Goal: Navigation & Orientation: Understand site structure

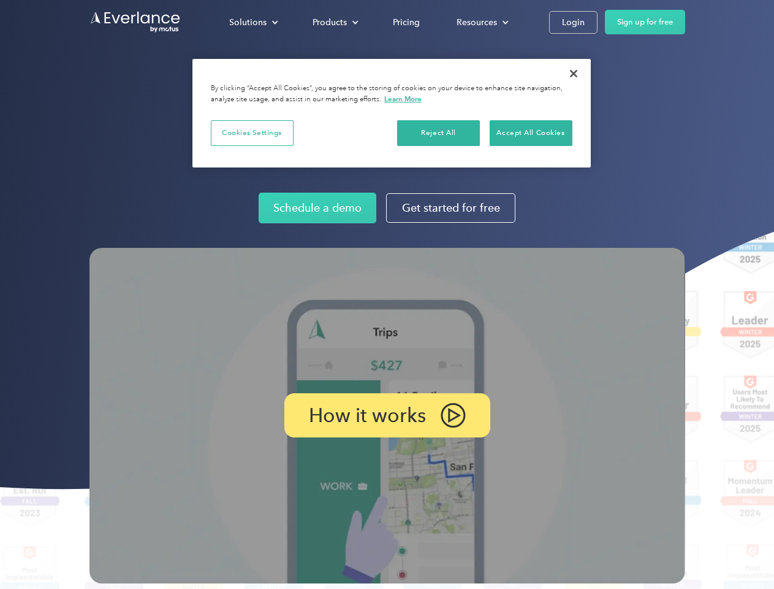
click at [387, 294] on img at bounding box center [388, 415] width 596 height 335
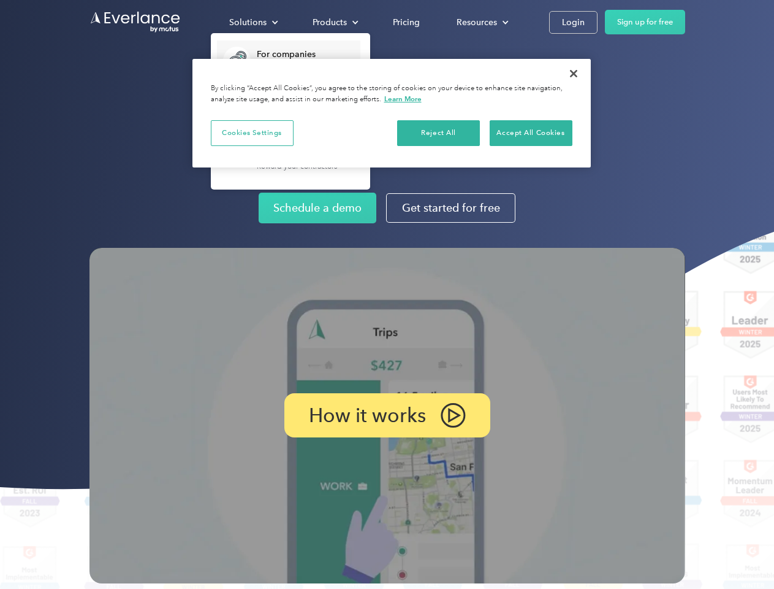
click at [253, 22] on div "Solutions" at bounding box center [247, 22] width 37 height 15
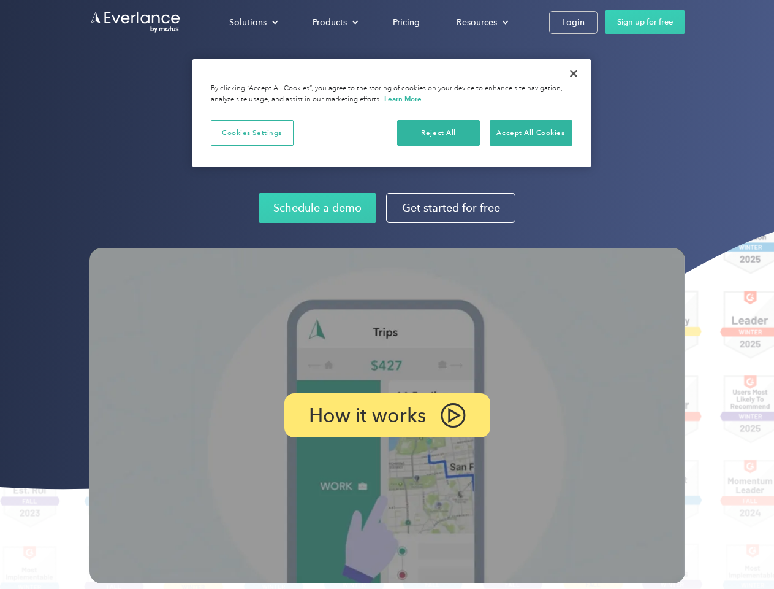
click at [334, 22] on div "Products" at bounding box center [330, 22] width 34 height 15
click at [481, 22] on div "Resources" at bounding box center [477, 22] width 40 height 15
click at [387, 415] on p "How it works" at bounding box center [367, 415] width 117 height 15
click at [252, 132] on button "Cookies Settings" at bounding box center [252, 133] width 83 height 26
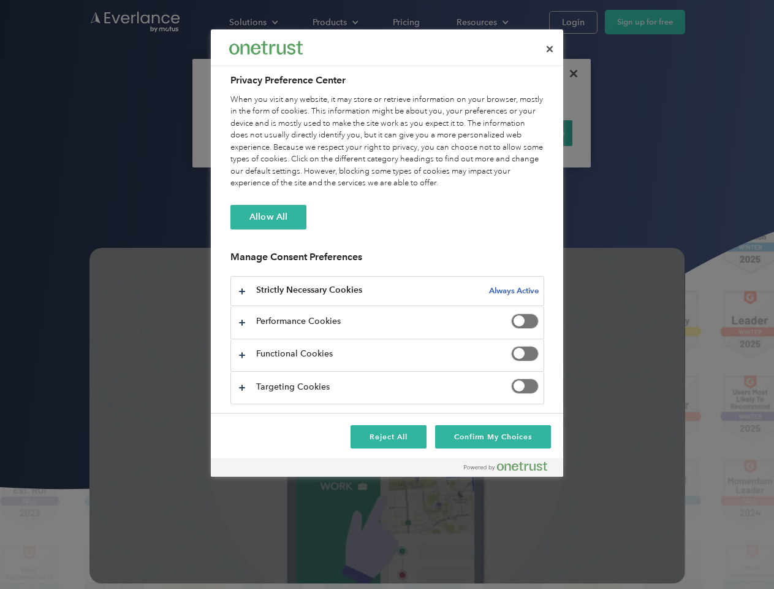
click at [439, 132] on div "When you visit any website, it may store or retrieve information on your browse…" at bounding box center [388, 142] width 314 height 96
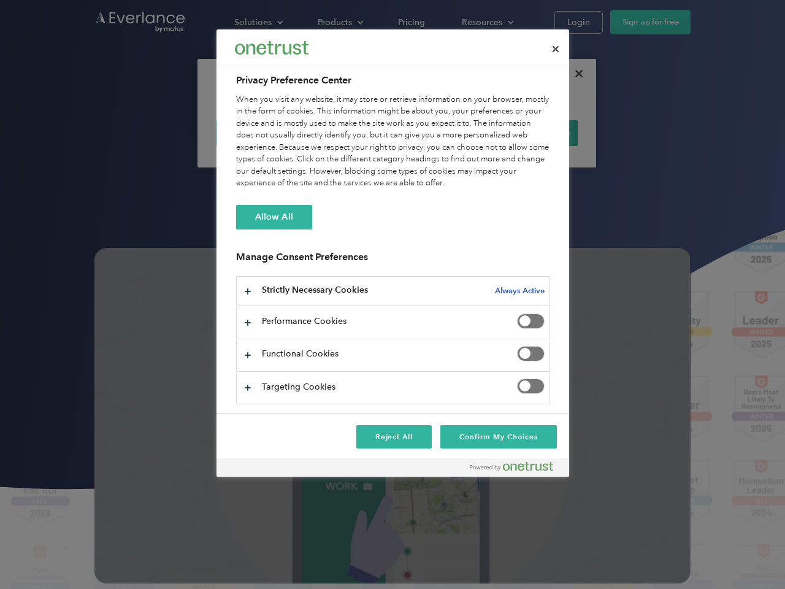
click at [531, 132] on div "When you visit any website, it may store or retrieve information on your browse…" at bounding box center [393, 142] width 314 height 96
click at [574, 74] on div at bounding box center [392, 294] width 785 height 589
